Goal: Ask a question

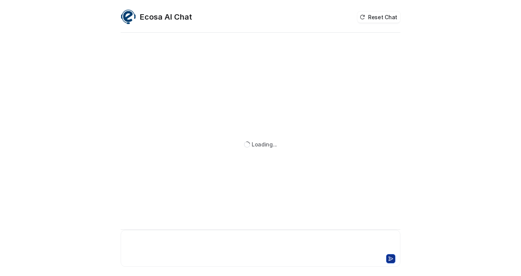
click at [179, 244] on div at bounding box center [261, 244] width 276 height 18
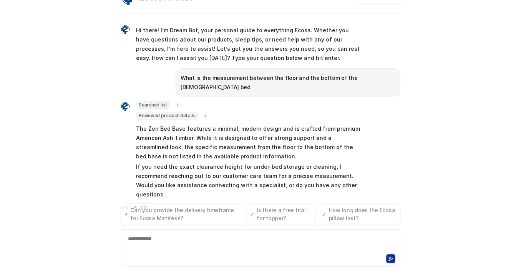
scroll to position [3, 0]
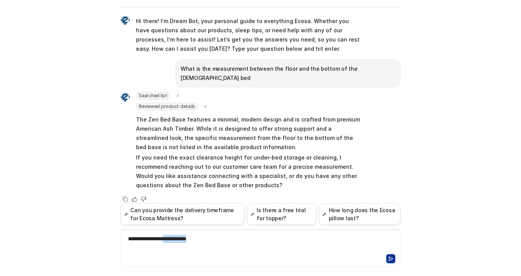
drag, startPoint x: 215, startPoint y: 239, endPoint x: 178, endPoint y: 240, distance: 36.9
click at [178, 240] on div "**********" at bounding box center [261, 244] width 276 height 18
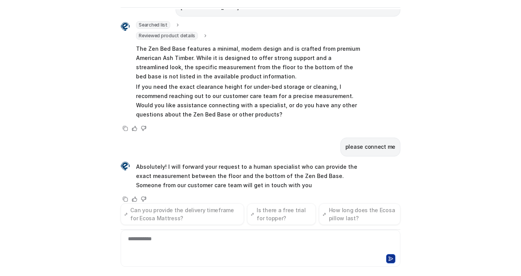
scroll to position [85, 0]
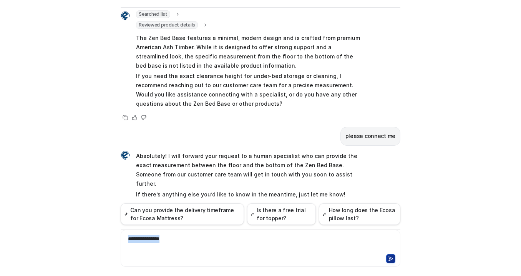
drag, startPoint x: 174, startPoint y: 238, endPoint x: 115, endPoint y: 238, distance: 59.5
click at [115, 238] on div "**********" at bounding box center [260, 117] width 292 height 267
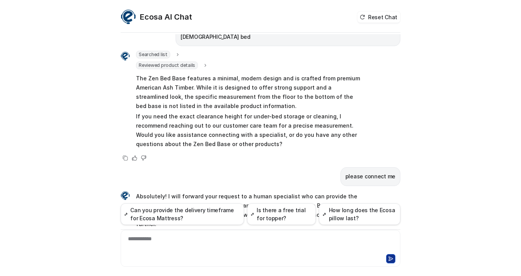
scroll to position [73, 0]
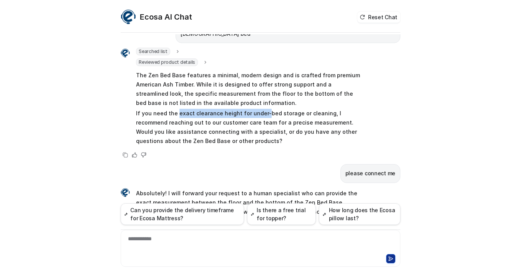
drag, startPoint x: 175, startPoint y: 104, endPoint x: 262, endPoint y: 103, distance: 87.2
click at [262, 109] on p "If you need the exact clearance height for under-bed storage or cleaning, I rec…" at bounding box center [248, 127] width 225 height 37
click at [285, 96] on p "The Zen Bed Base features a minimal, modern design and is crafted from premium …" at bounding box center [248, 89] width 225 height 37
drag, startPoint x: 234, startPoint y: 104, endPoint x: 175, endPoint y: 104, distance: 59.2
click at [175, 109] on p "If you need the exact clearance height for under-bed storage or cleaning, I rec…" at bounding box center [248, 127] width 225 height 37
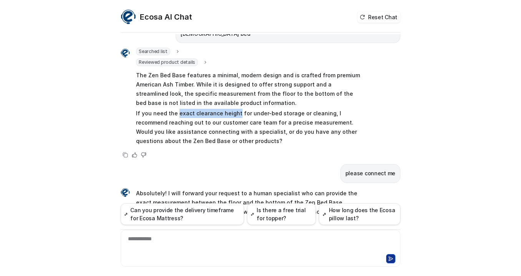
copy p "exact clearance height"
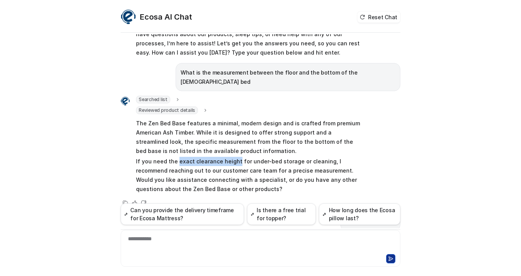
scroll to position [0, 0]
